Goal: Information Seeking & Learning: Learn about a topic

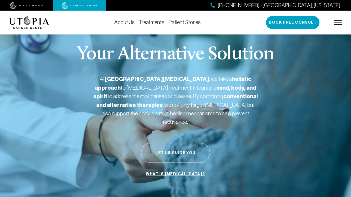
click at [173, 143] on button "Let Us Guide You" at bounding box center [175, 153] width 69 height 20
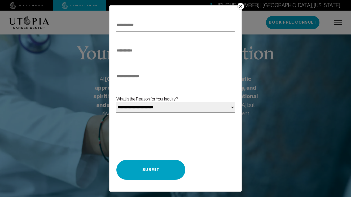
scroll to position [72, 0]
drag, startPoint x: 239, startPoint y: 5, endPoint x: 239, endPoint y: 10, distance: 5.3
click at [239, 5] on button "×" at bounding box center [240, 6] width 7 height 7
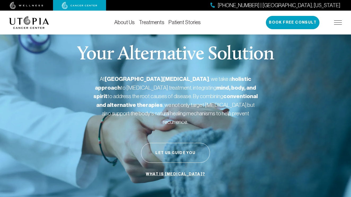
click at [170, 169] on link "What is [MEDICAL_DATA]?" at bounding box center [175, 174] width 62 height 10
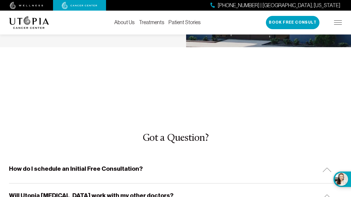
scroll to position [1588, 0]
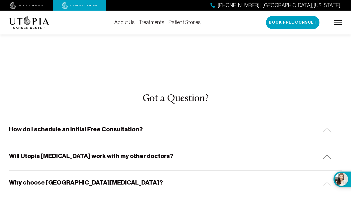
click at [143, 152] on h5 "Will Utopia [MEDICAL_DATA] work with my other doctors?" at bounding box center [91, 156] width 164 height 8
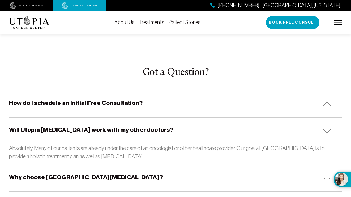
scroll to position [1620, 0]
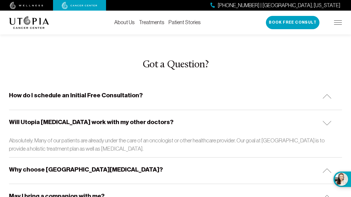
click at [87, 165] on h5 "Why choose [GEOGRAPHIC_DATA][MEDICAL_DATA]?" at bounding box center [86, 169] width 154 height 8
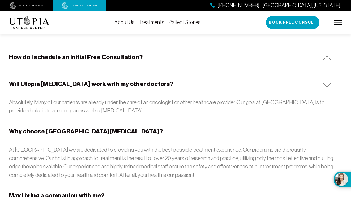
scroll to position [1661, 0]
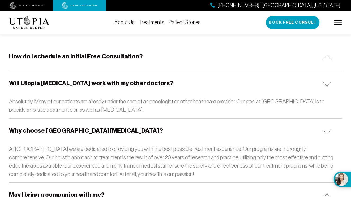
click at [78, 190] on h5 "May I bring a companion with me?" at bounding box center [56, 194] width 95 height 8
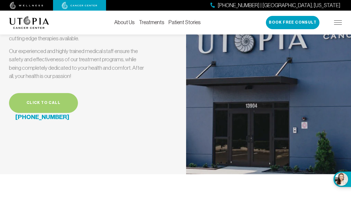
scroll to position [1392, 0]
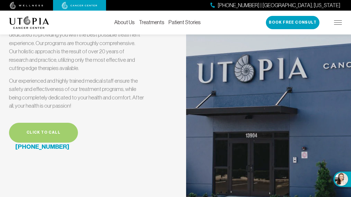
click at [149, 22] on link "Treatments" at bounding box center [151, 22] width 25 height 6
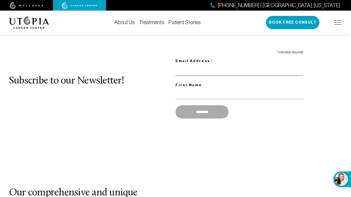
scroll to position [342, 0]
type input "**********"
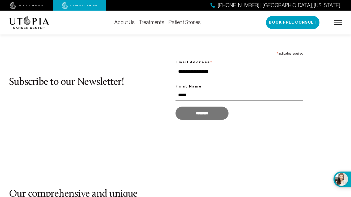
type input "*****"
click at [193, 119] on input "*********" at bounding box center [201, 113] width 53 height 13
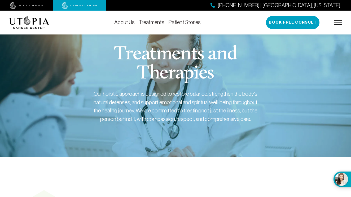
scroll to position [0, 0]
click at [150, 21] on link "Treatments" at bounding box center [151, 22] width 25 height 6
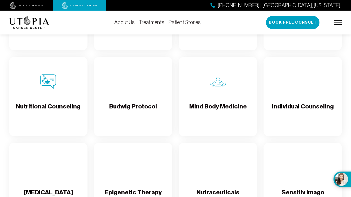
scroll to position [796, 0]
